Goal: Navigation & Orientation: Find specific page/section

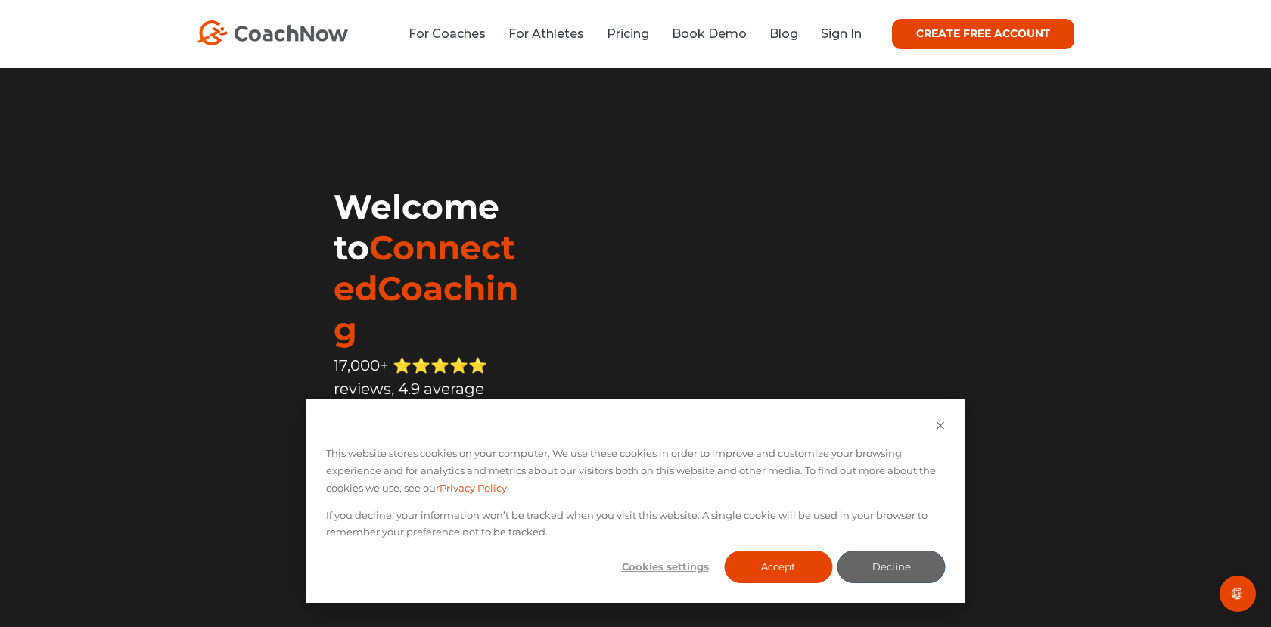
scroll to position [2, 0]
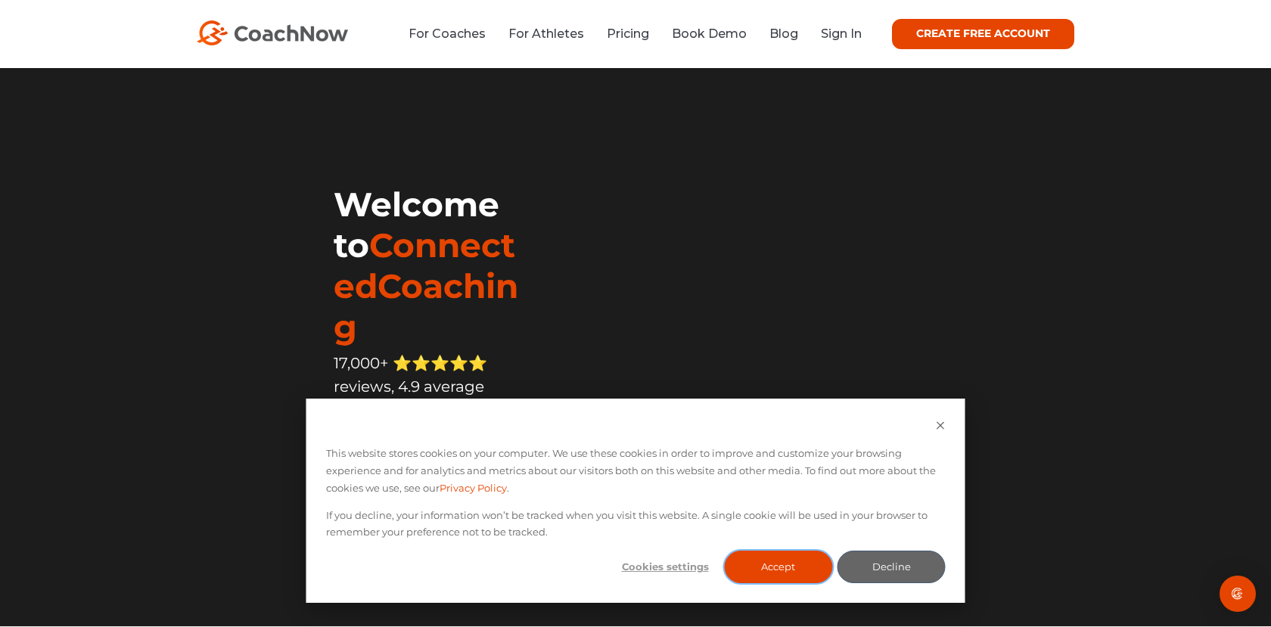
click at [792, 570] on button "Accept" at bounding box center [778, 567] width 108 height 33
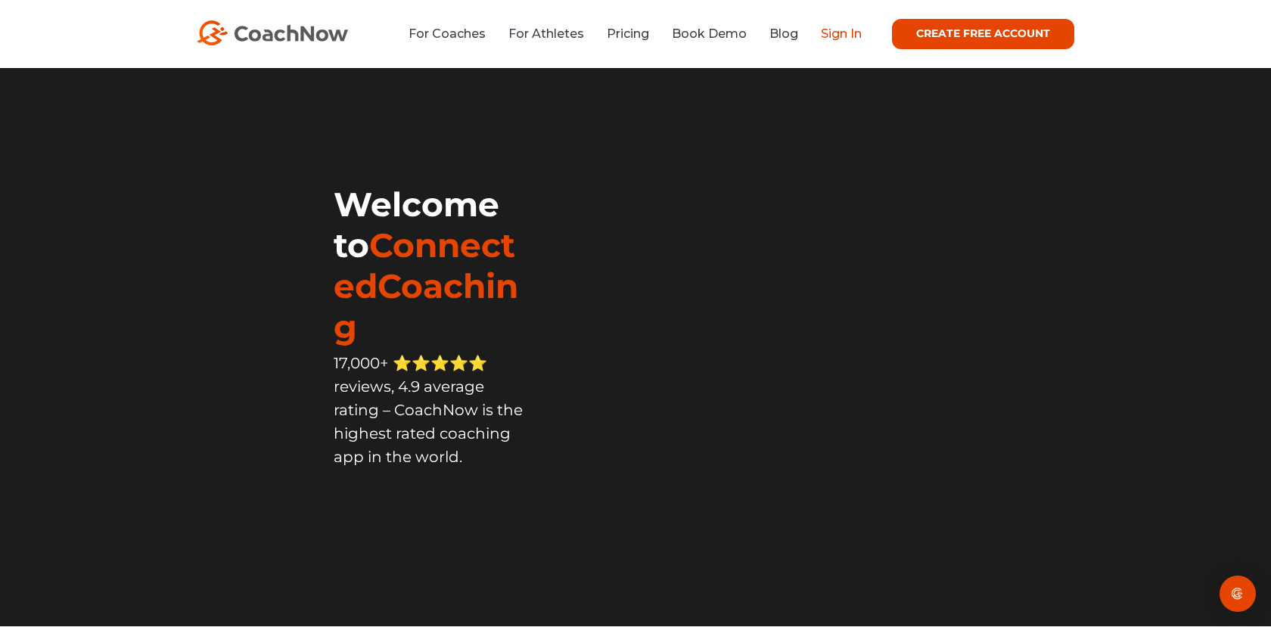
click at [845, 34] on link "Sign In" at bounding box center [841, 33] width 41 height 14
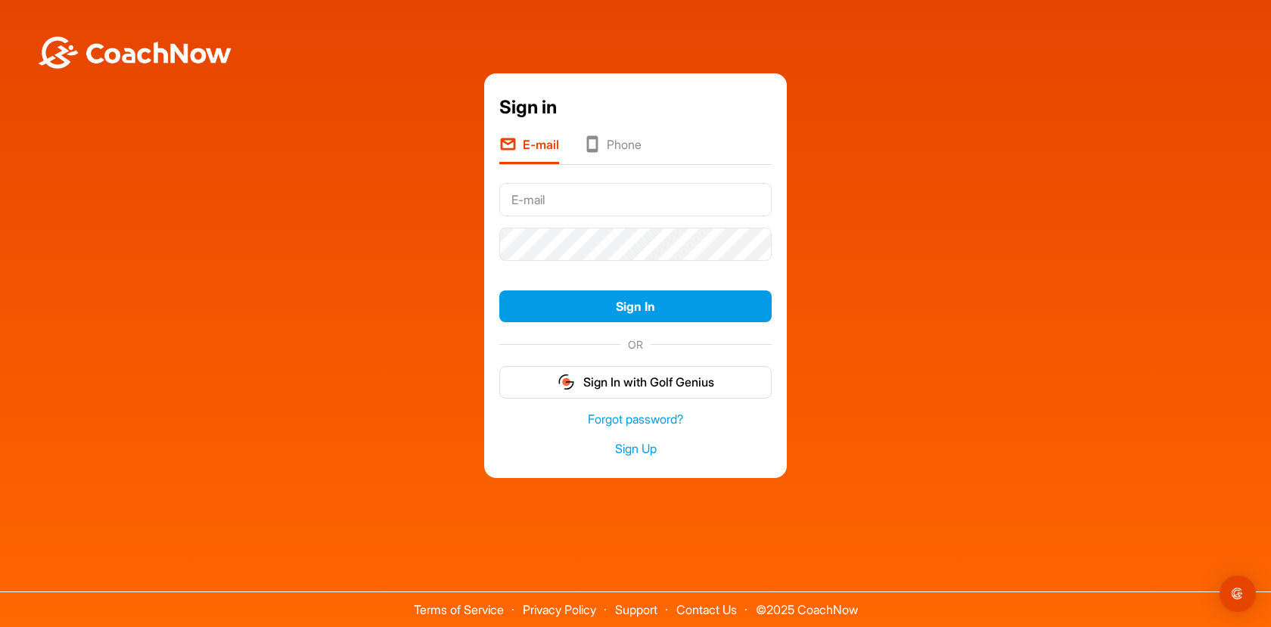
click at [562, 198] on input "text" at bounding box center [635, 199] width 272 height 33
type input "[EMAIL_ADDRESS][DOMAIN_NAME]"
click at [635, 306] on button "Sign In" at bounding box center [635, 306] width 272 height 33
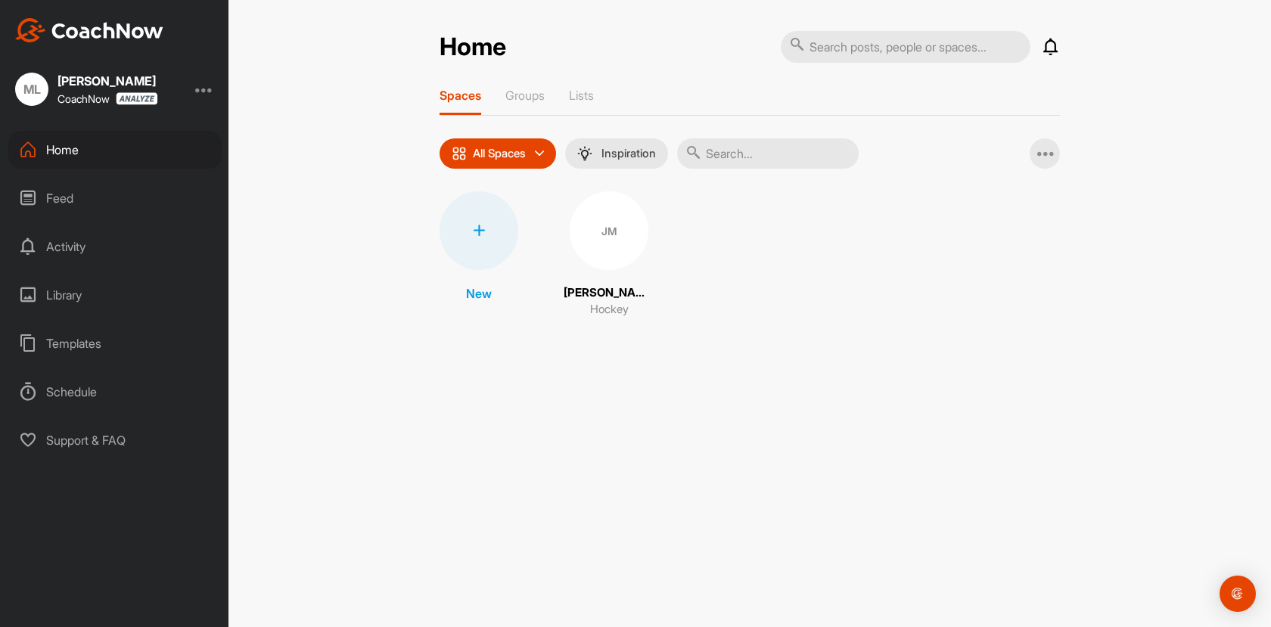
click at [59, 288] on div "Library" at bounding box center [114, 295] width 213 height 38
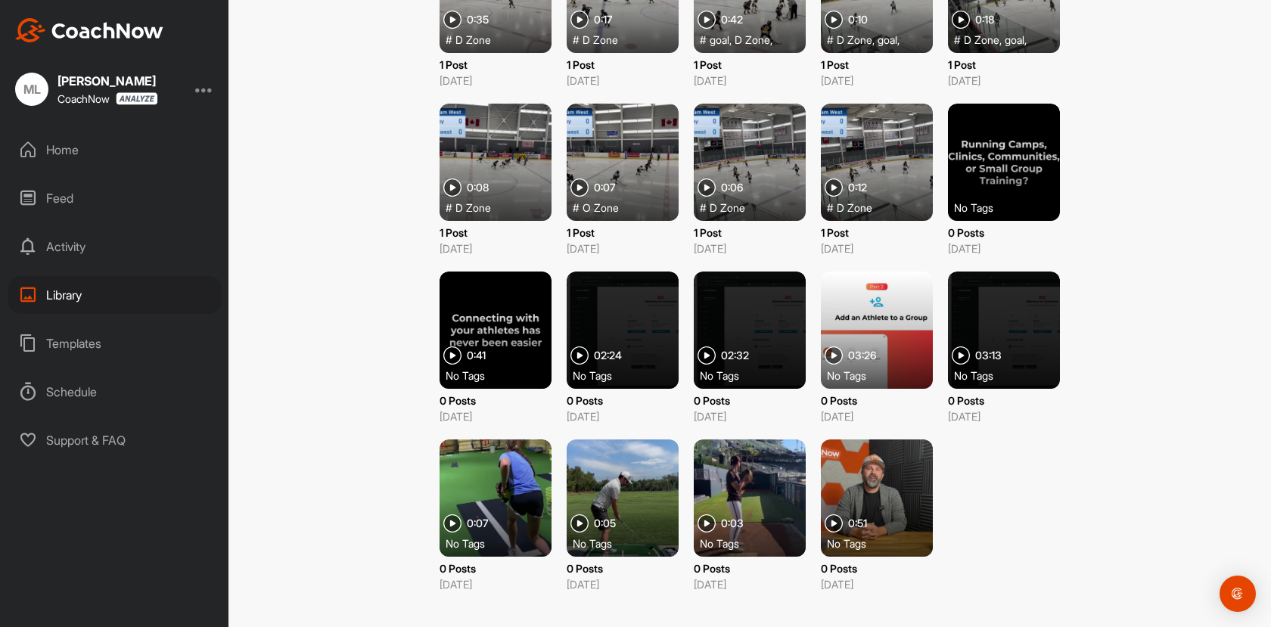
click at [69, 341] on div "Templates" at bounding box center [114, 343] width 213 height 38
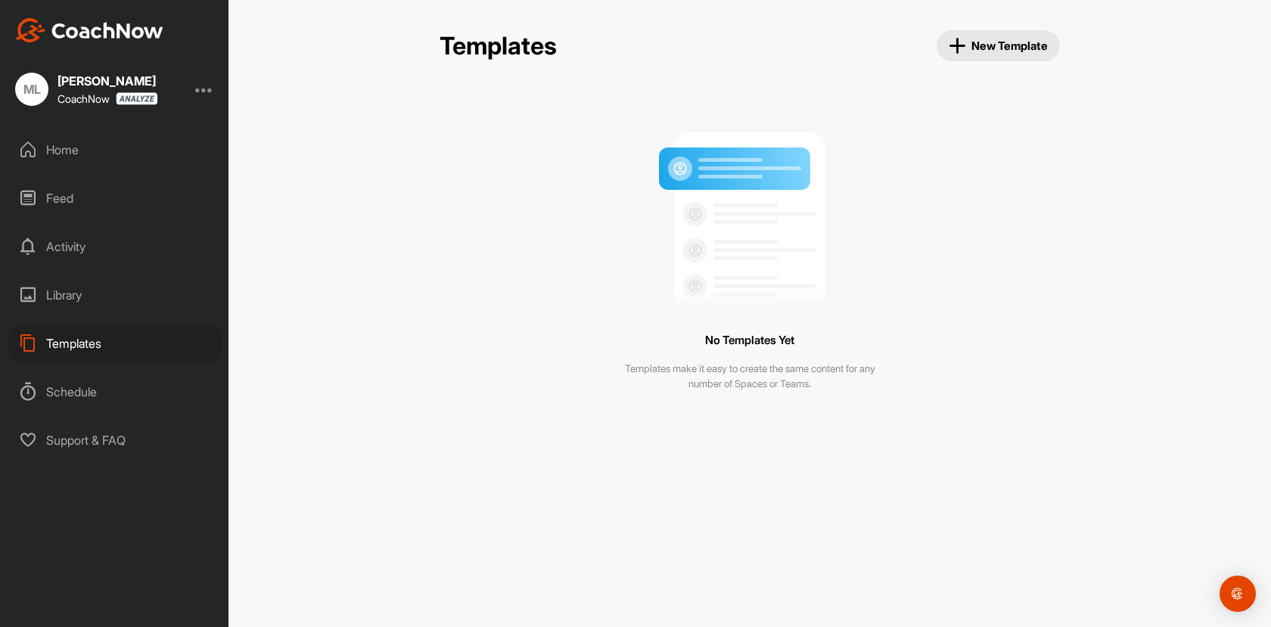
click at [958, 45] on icon "button" at bounding box center [956, 45] width 17 height 17
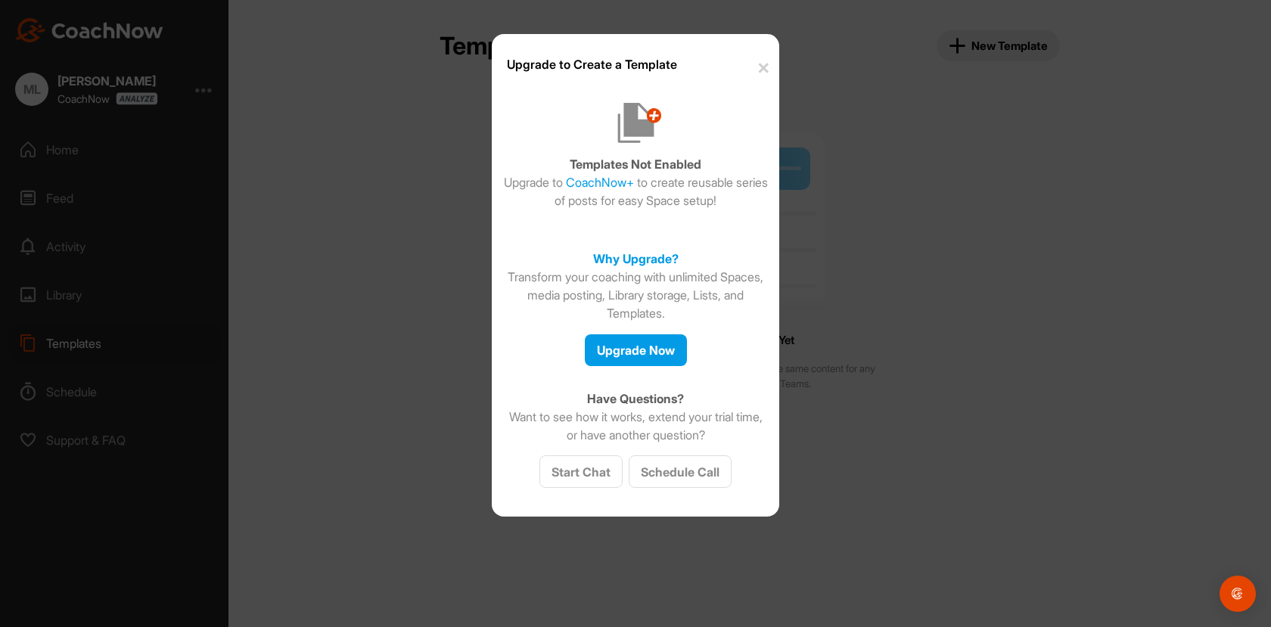
click at [762, 74] on button "✕" at bounding box center [761, 68] width 33 height 46
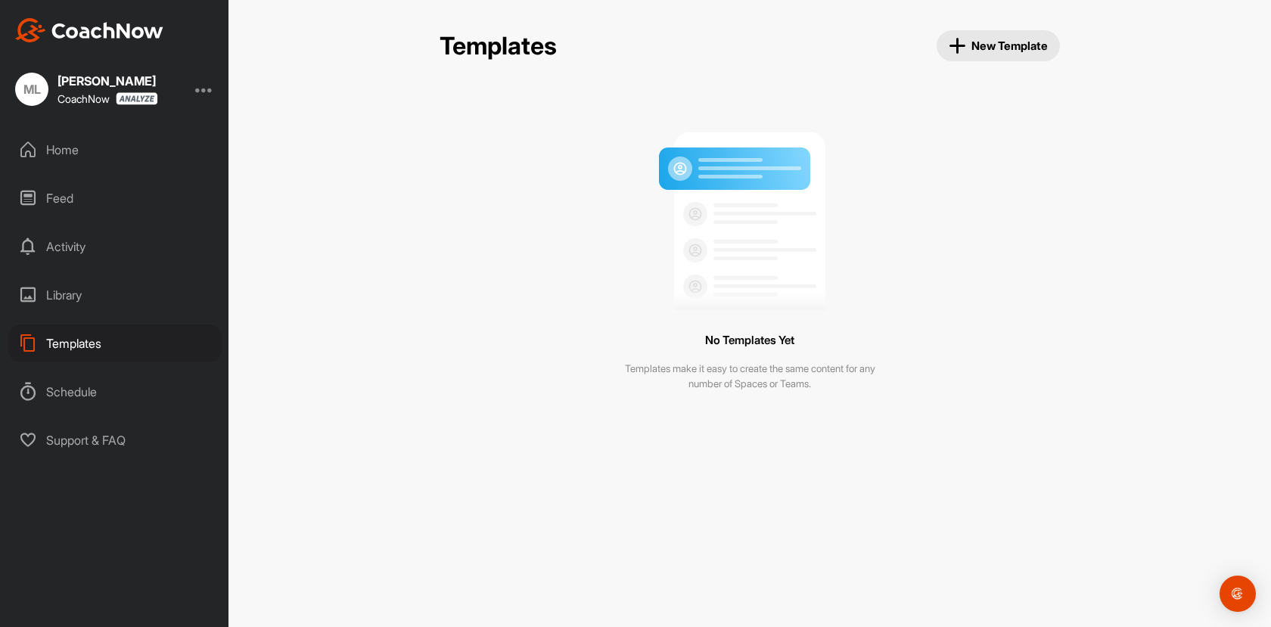
click at [66, 392] on div "Schedule" at bounding box center [114, 392] width 213 height 38
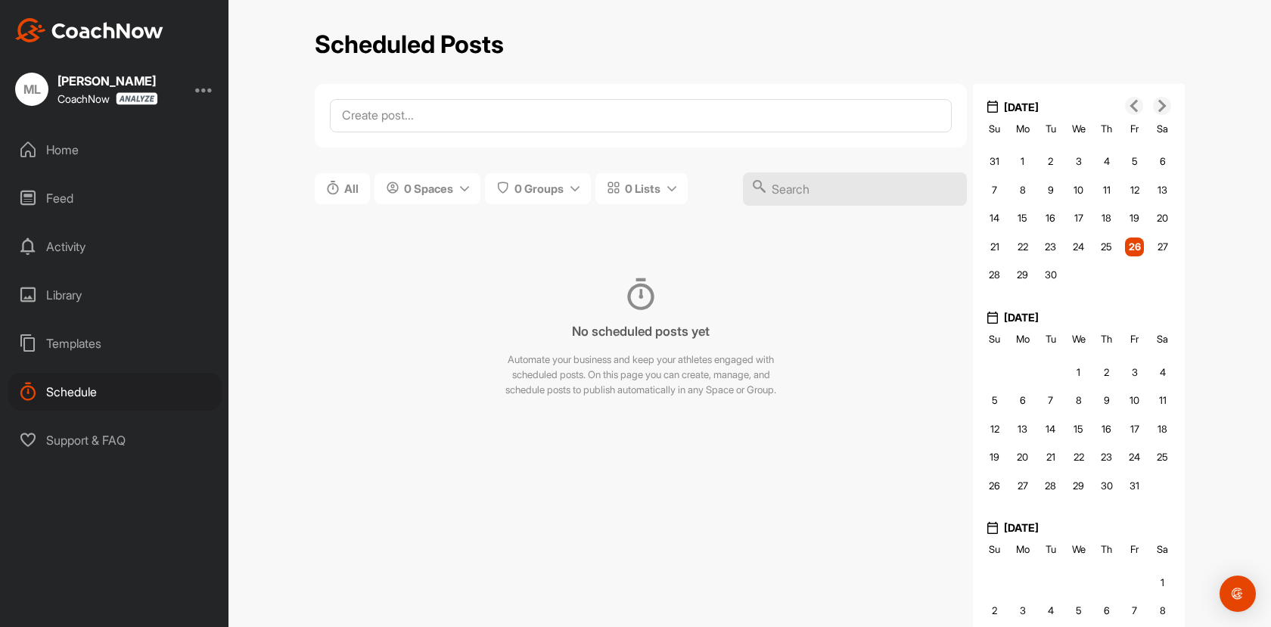
click at [71, 296] on div "Library" at bounding box center [114, 295] width 213 height 38
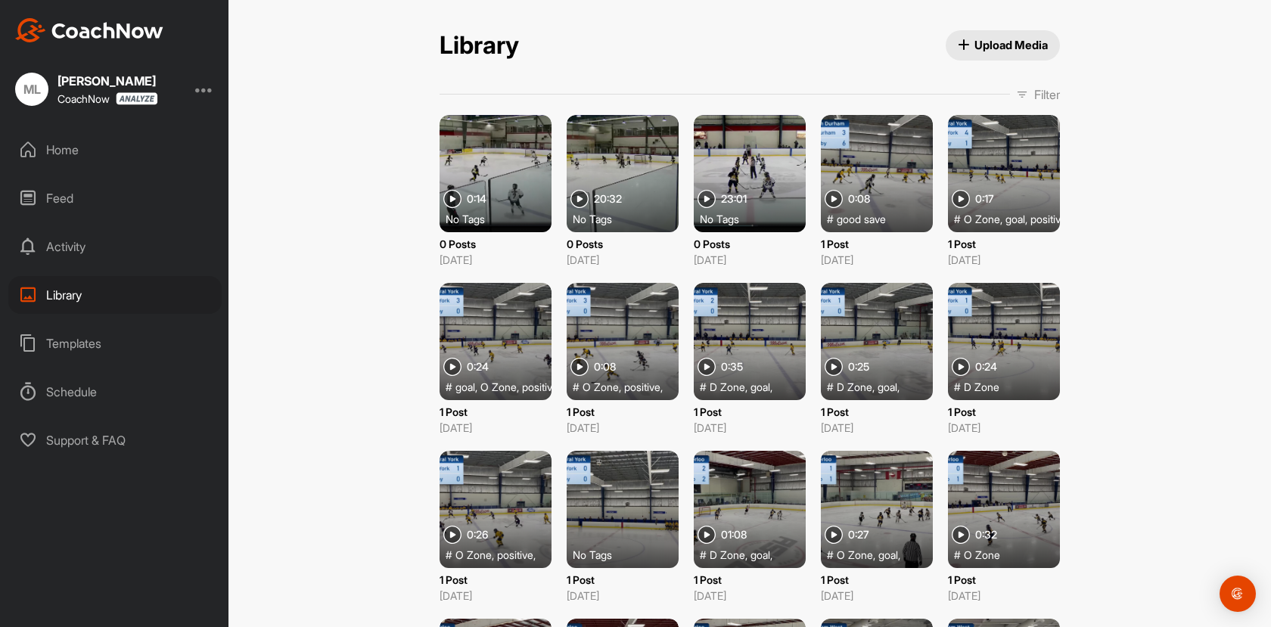
click at [57, 196] on div "Feed" at bounding box center [114, 198] width 213 height 38
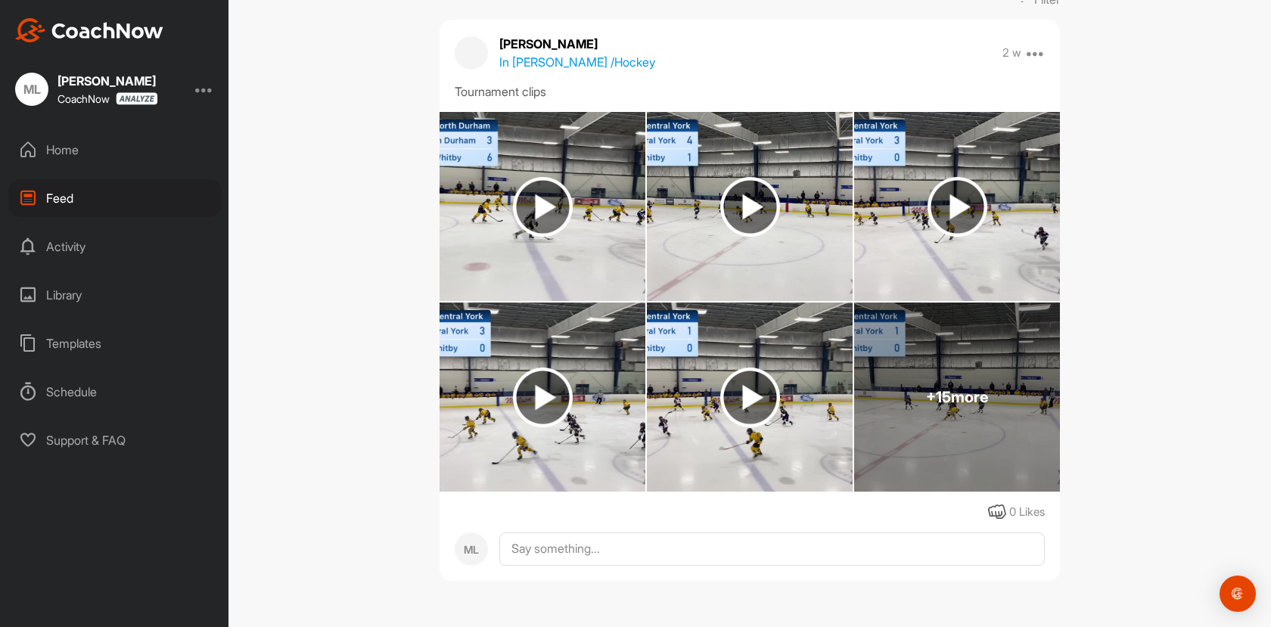
scroll to position [172, 0]
click at [72, 147] on div "Home" at bounding box center [114, 150] width 213 height 38
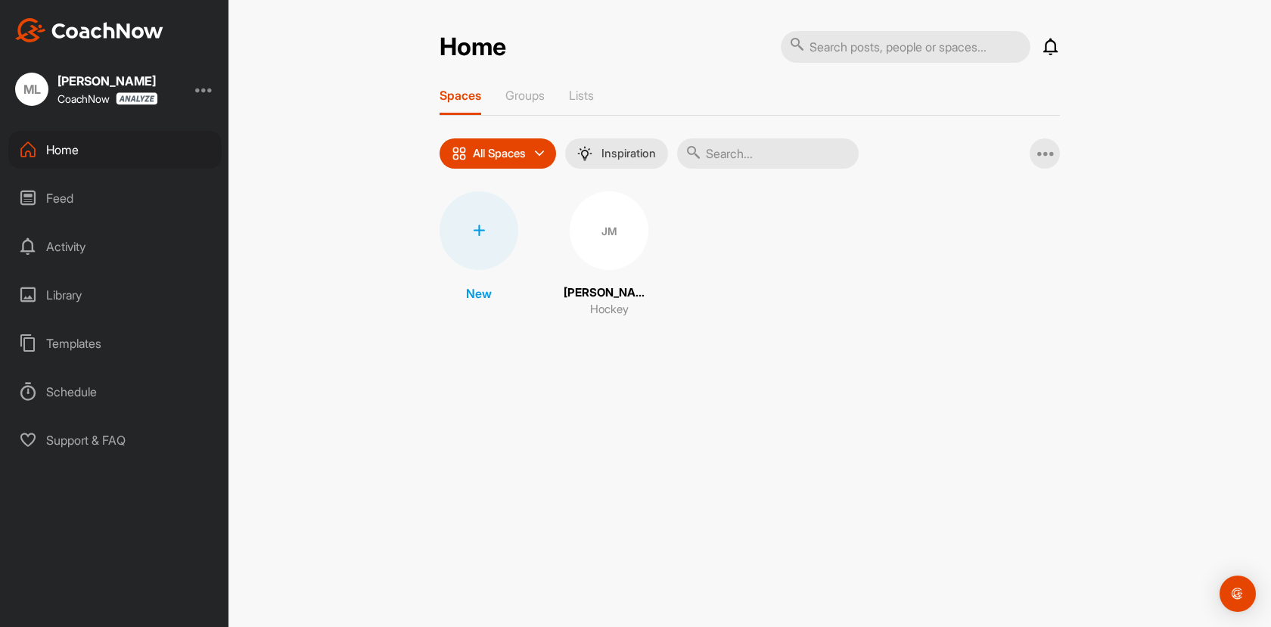
click at [69, 290] on div "Library" at bounding box center [114, 295] width 213 height 38
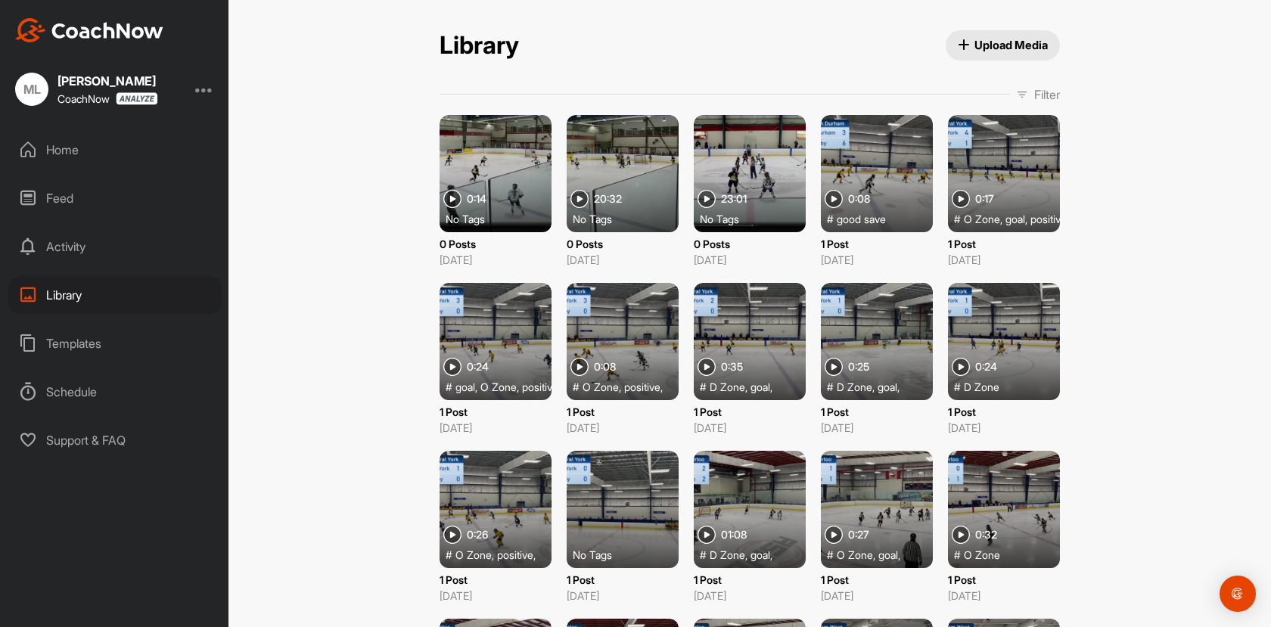
click at [493, 185] on div at bounding box center [495, 173] width 112 height 117
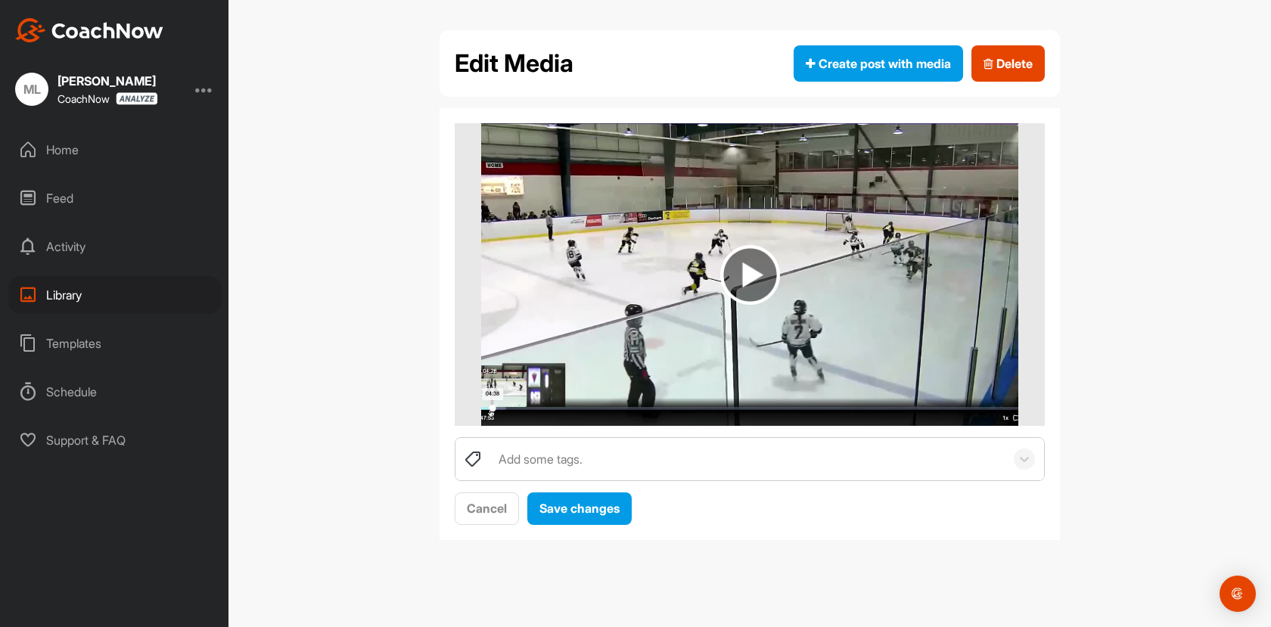
click at [752, 278] on img at bounding box center [750, 275] width 60 height 60
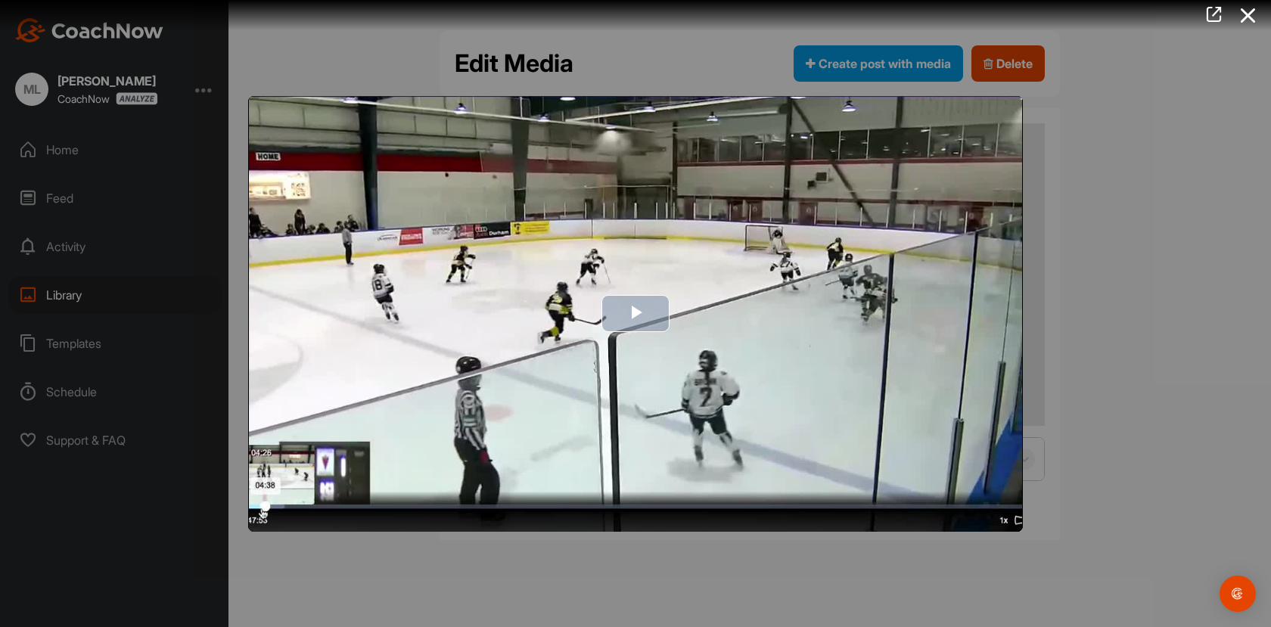
click at [635, 314] on span "Video Player" at bounding box center [635, 314] width 0 height 0
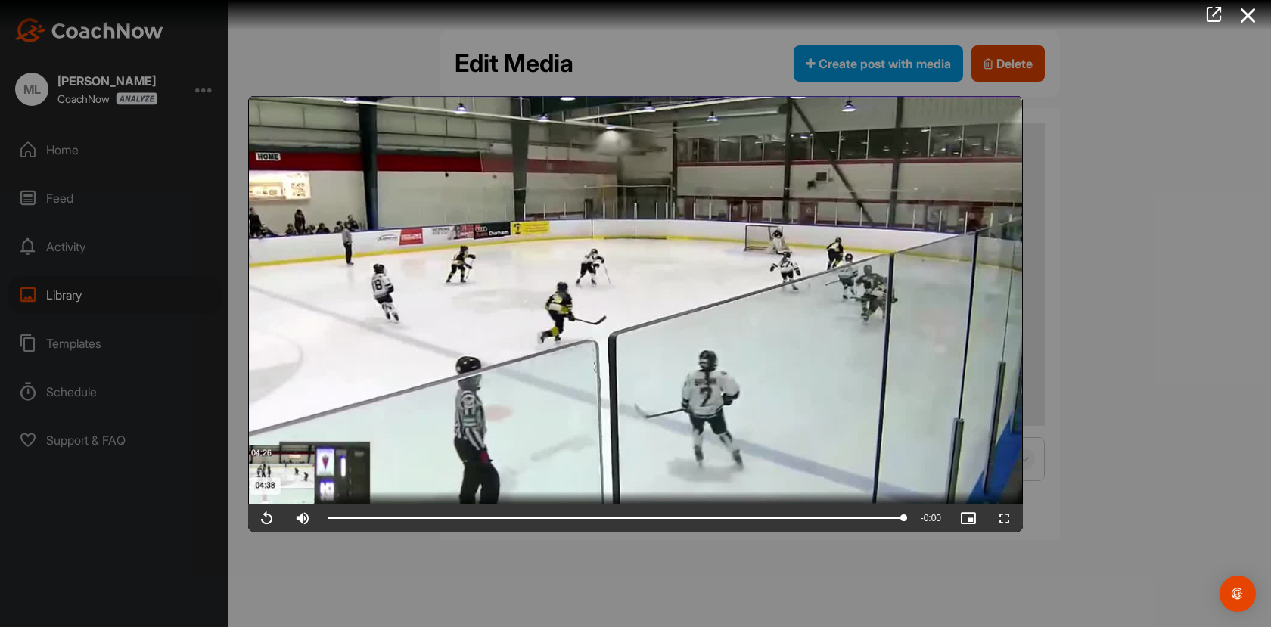
click at [1252, 12] on icon at bounding box center [1247, 16] width 35 height 28
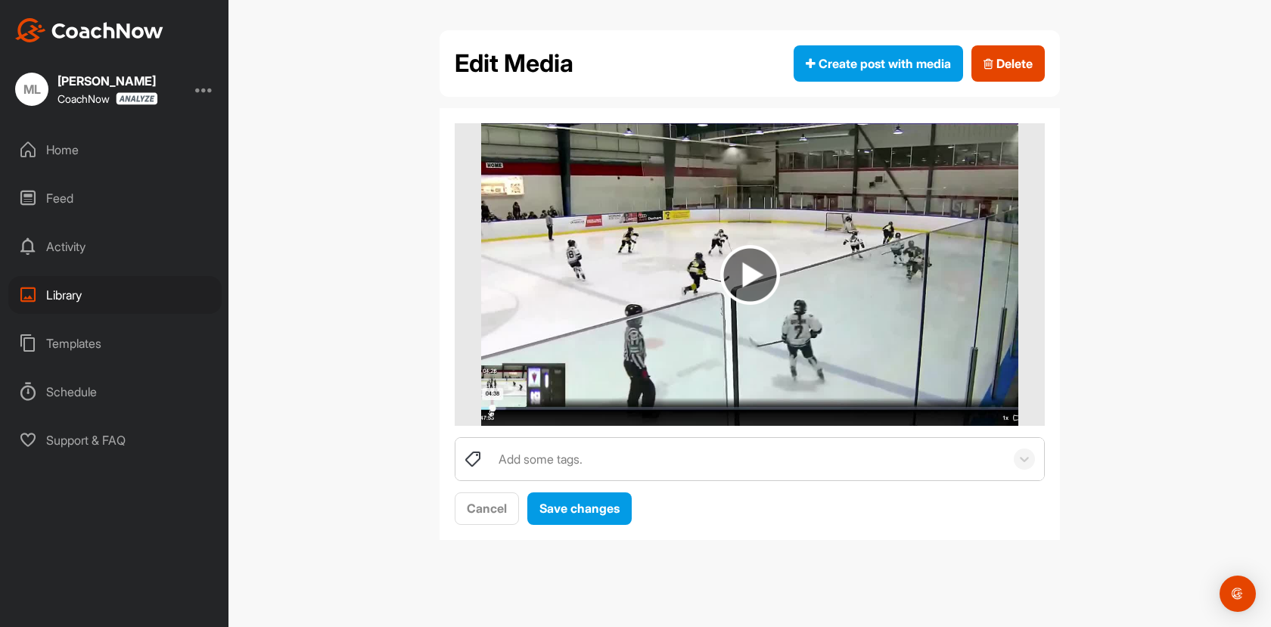
click at [64, 296] on div "Library" at bounding box center [114, 295] width 213 height 38
